Goal: Task Accomplishment & Management: Use online tool/utility

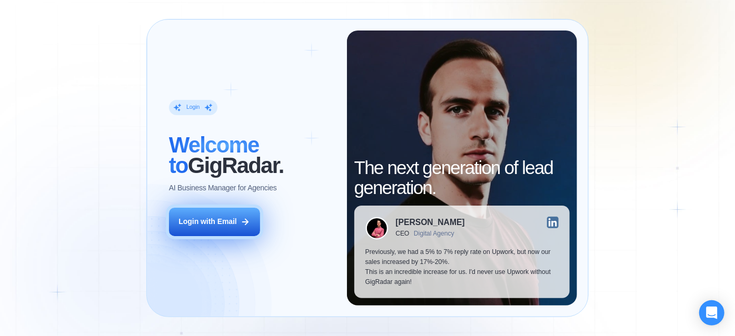
click at [231, 226] on div "Login with Email" at bounding box center [207, 222] width 58 height 10
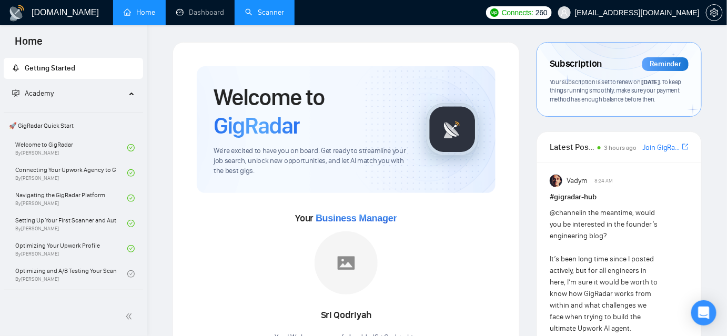
click at [261, 14] on link "Scanner" at bounding box center [264, 12] width 39 height 9
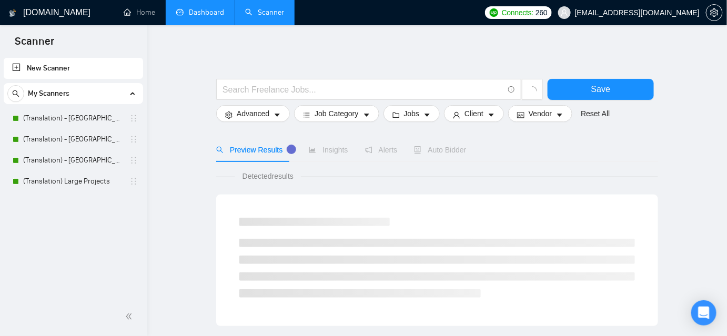
click at [212, 11] on link "Dashboard" at bounding box center [200, 12] width 48 height 9
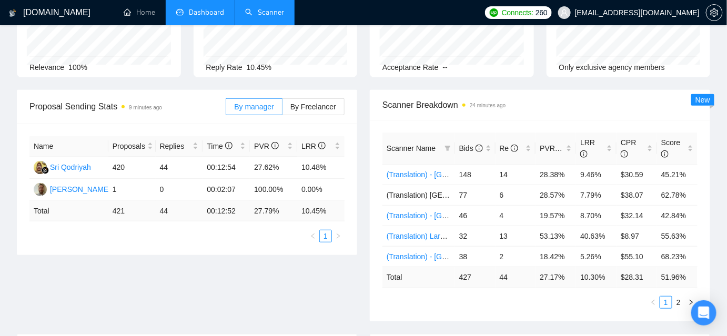
scroll to position [143, 0]
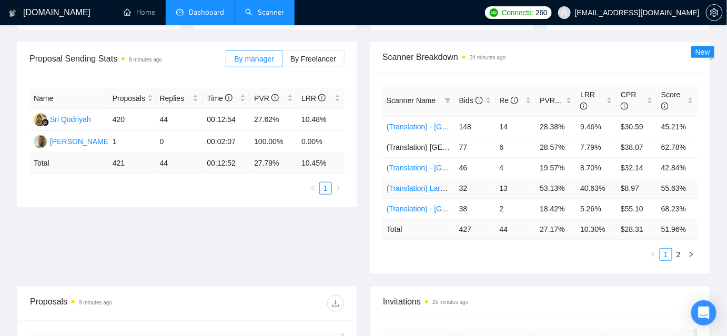
click at [425, 187] on link "(Translation) Large Projects" at bounding box center [432, 188] width 90 height 8
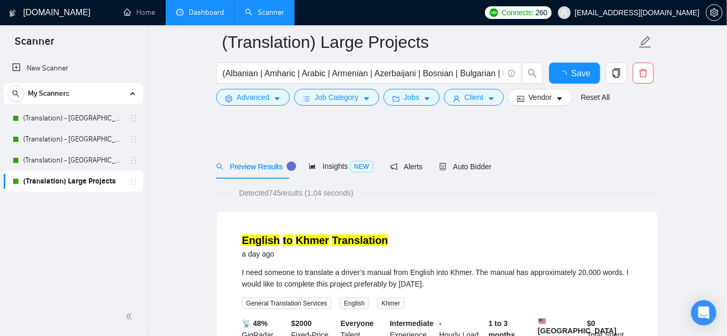
scroll to position [47, 0]
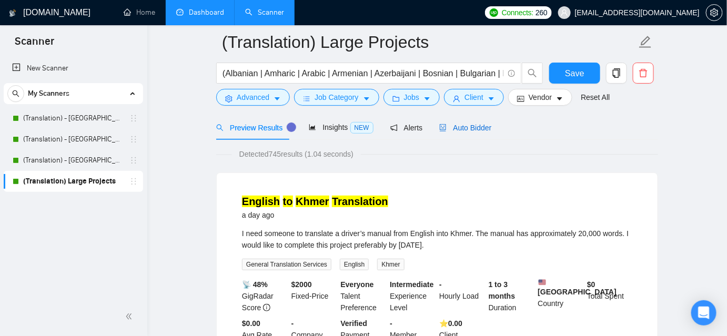
click at [453, 132] on div "Auto Bidder" at bounding box center [465, 128] width 52 height 12
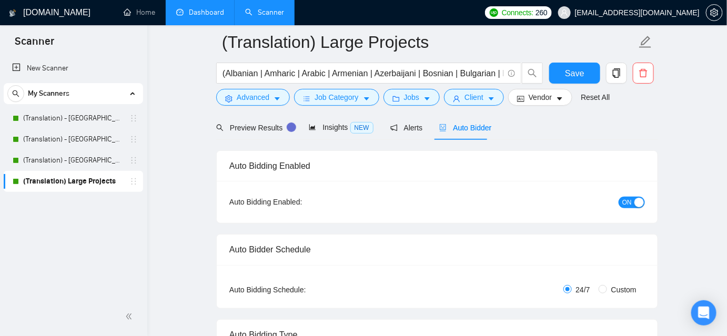
checkbox input "true"
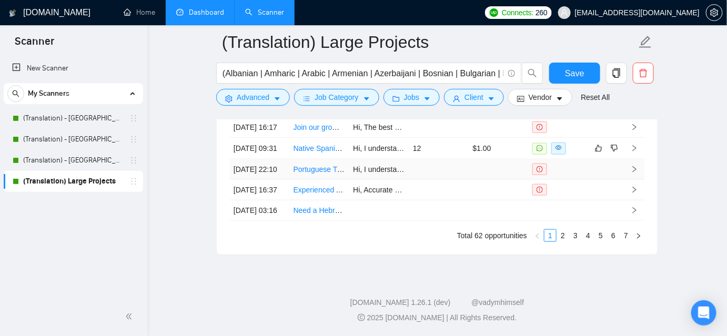
scroll to position [3003, 0]
click at [317, 153] on link "Native Spanish Transcriber Needed" at bounding box center [352, 148] width 116 height 8
